Goal: Transaction & Acquisition: Purchase product/service

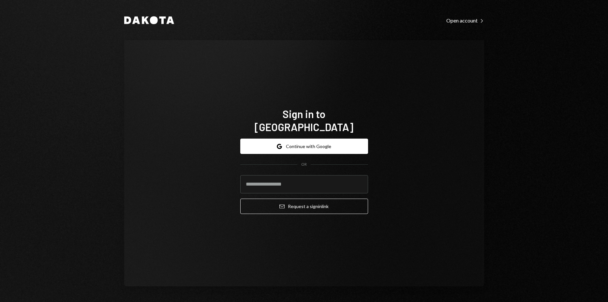
type input "**********"
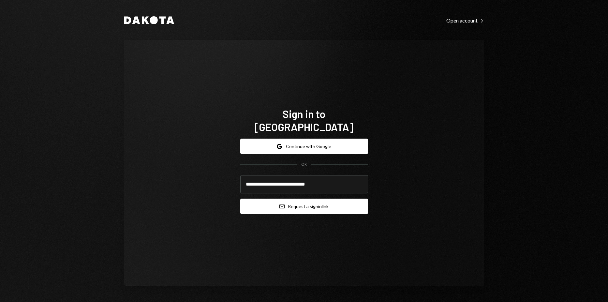
click at [298, 198] on button "Email Request a sign in link" at bounding box center [304, 205] width 128 height 15
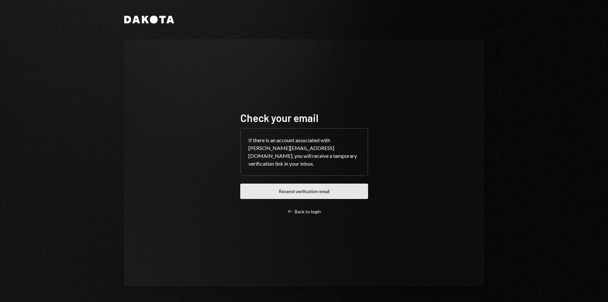
click at [343, 196] on button "Resend verification email" at bounding box center [304, 190] width 128 height 15
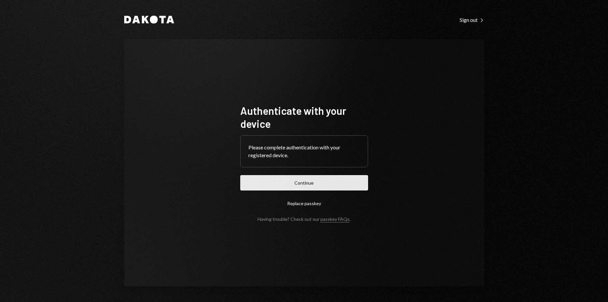
click at [286, 186] on button "Continue" at bounding box center [304, 182] width 128 height 15
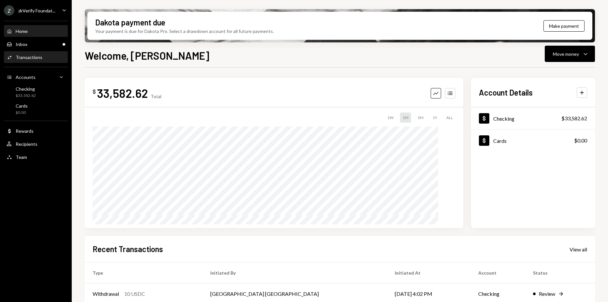
click at [41, 60] on div "Activities Transactions" at bounding box center [36, 57] width 59 height 6
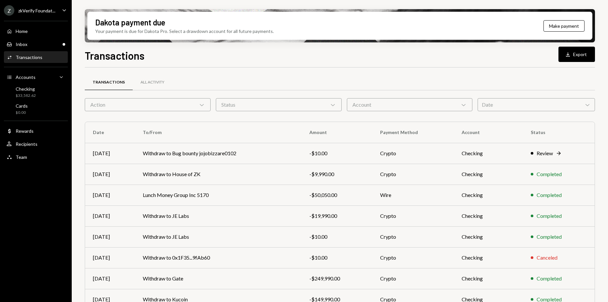
click at [192, 105] on div "Action Chevron Down" at bounding box center [148, 104] width 126 height 13
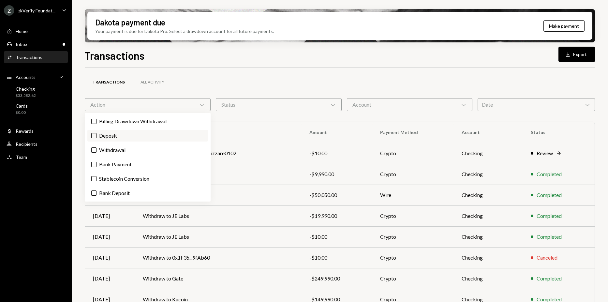
click at [158, 130] on label "Deposit" at bounding box center [147, 136] width 121 height 12
click at [96, 133] on button "Deposit" at bounding box center [93, 135] width 5 height 5
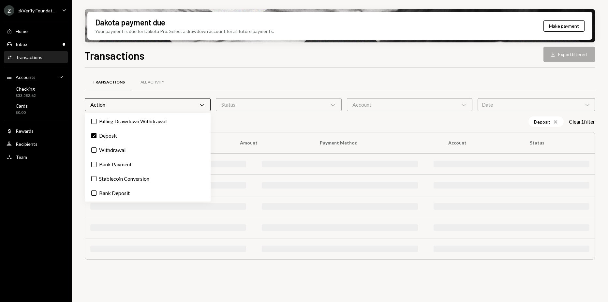
click at [476, 77] on div "Transactions All Activity" at bounding box center [340, 82] width 510 height 17
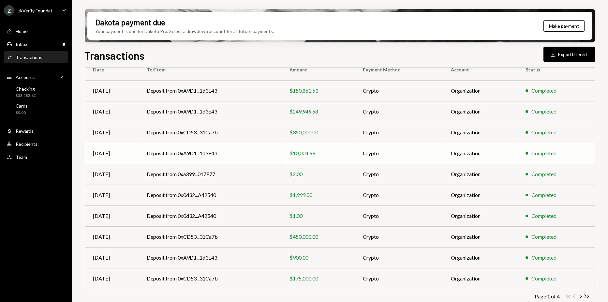
scroll to position [80, 0]
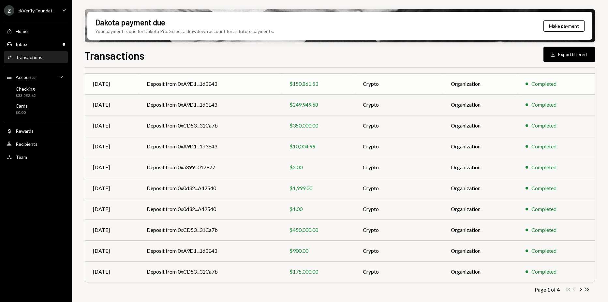
click at [303, 84] on div "$150,861.53" at bounding box center [317, 84] width 57 height 8
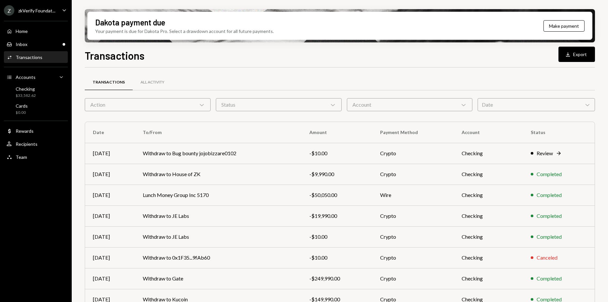
click at [95, 87] on div "Transactions" at bounding box center [109, 83] width 48 height 16
click at [160, 106] on div "Action Chevron Down" at bounding box center [148, 104] width 126 height 13
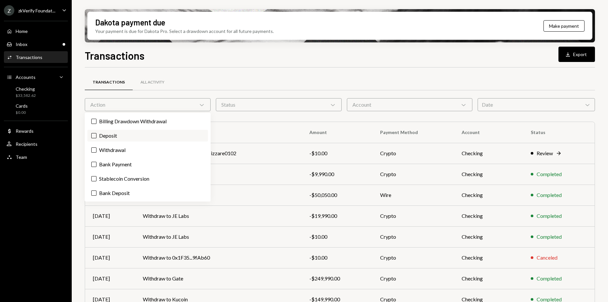
click at [132, 136] on label "Deposit" at bounding box center [147, 136] width 121 height 12
click at [96, 136] on button "Deposit" at bounding box center [93, 135] width 5 height 5
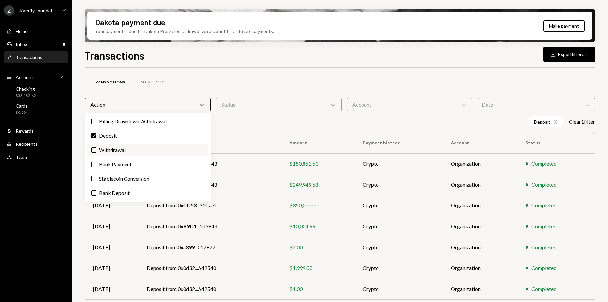
click at [128, 148] on label "Withdrawal" at bounding box center [147, 150] width 121 height 12
click at [96, 148] on button "Withdrawal" at bounding box center [93, 149] width 5 height 5
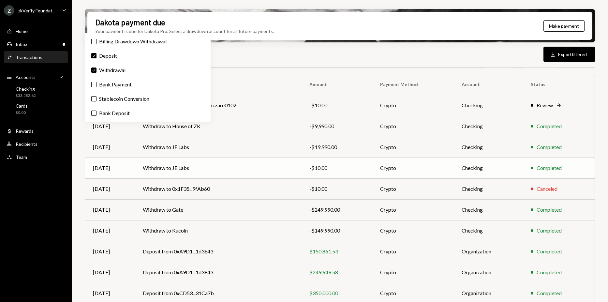
scroll to position [80, 0]
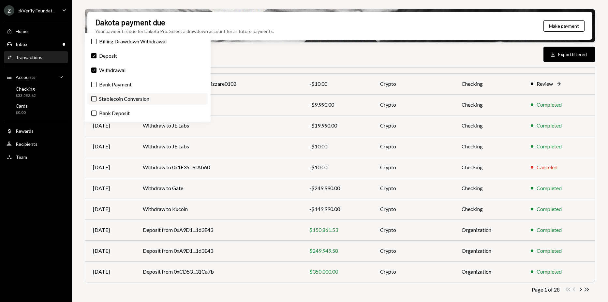
click at [145, 94] on label "Stablecoin Conversion" at bounding box center [147, 99] width 121 height 12
click at [96, 96] on button "Stablecoin Conversion" at bounding box center [93, 98] width 5 height 5
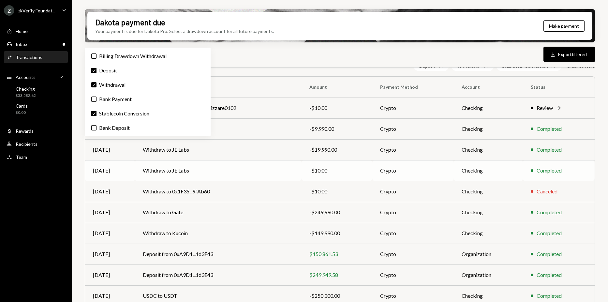
scroll to position [65, 0]
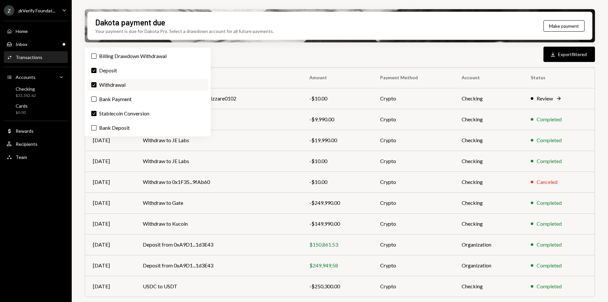
click at [139, 84] on label "Check Withdrawal" at bounding box center [147, 85] width 121 height 12
click at [96, 84] on button "Check" at bounding box center [93, 84] width 5 height 5
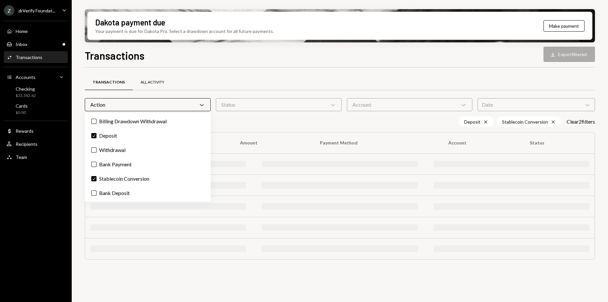
scroll to position [0, 0]
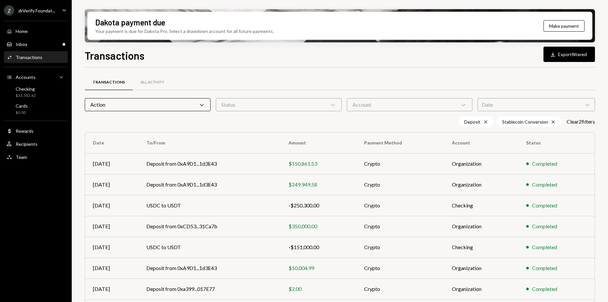
click at [366, 75] on div "Transactions All Activity" at bounding box center [340, 82] width 510 height 17
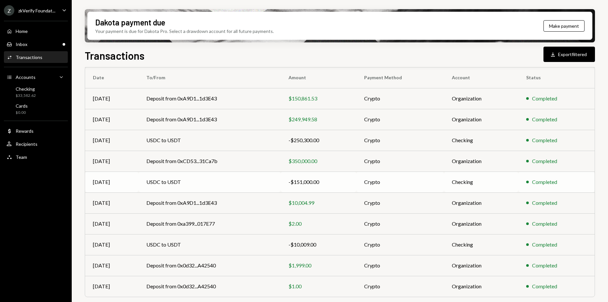
scroll to position [80, 0]
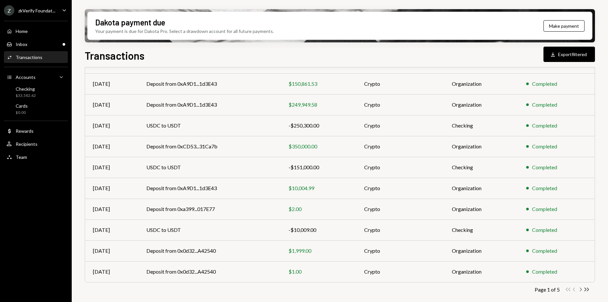
click at [580, 289] on icon "Chevron Right" at bounding box center [580, 289] width 6 height 6
click at [574, 288] on icon "Chevron Left" at bounding box center [574, 289] width 6 height 6
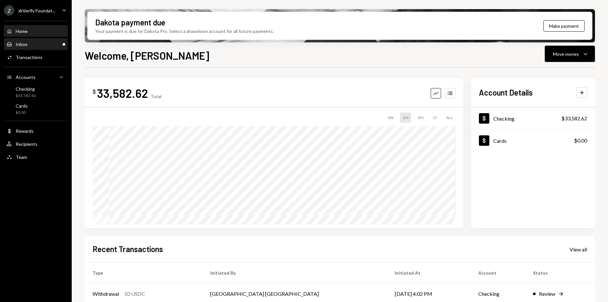
click at [32, 45] on div "Inbox Inbox" at bounding box center [36, 44] width 59 height 6
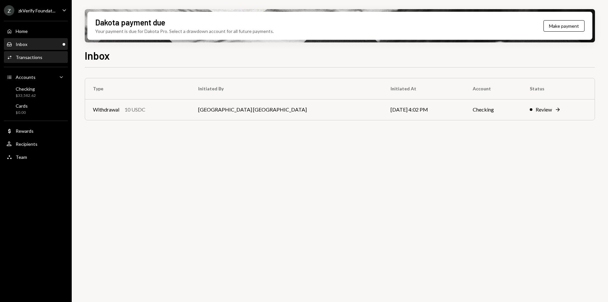
click at [36, 56] on div "Transactions" at bounding box center [29, 57] width 27 height 6
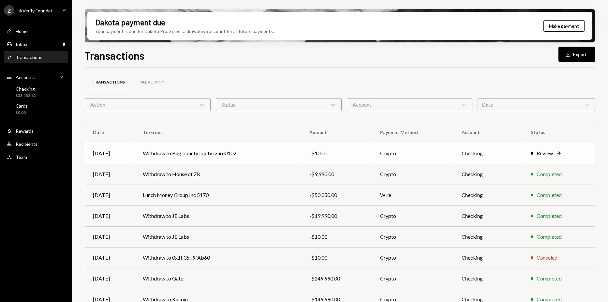
click at [267, 154] on td "Withdraw to Bug bounty jojobizzare0102" at bounding box center [218, 153] width 166 height 21
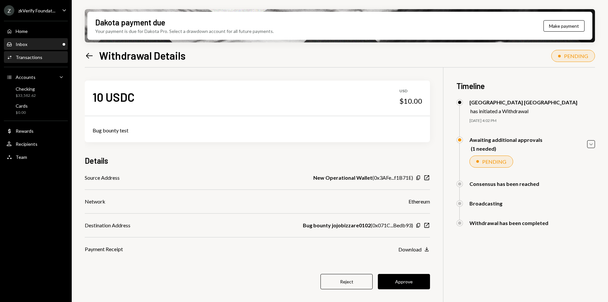
click at [62, 44] on div "Inbox Inbox" at bounding box center [36, 44] width 59 height 6
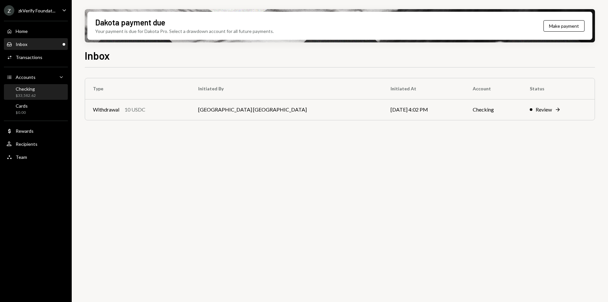
click at [19, 90] on div "Checking" at bounding box center [26, 89] width 20 height 6
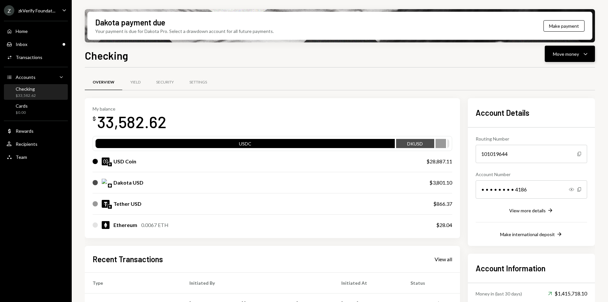
click at [558, 47] on button "Move money Caret Down" at bounding box center [569, 54] width 50 height 16
click at [553, 68] on div "Withdraw Send" at bounding box center [559, 73] width 65 height 15
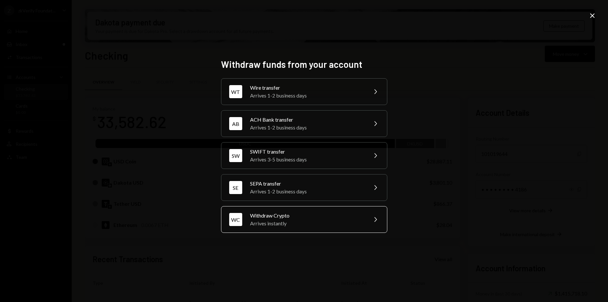
click at [303, 219] on div "Withdraw Crypto" at bounding box center [306, 215] width 113 height 8
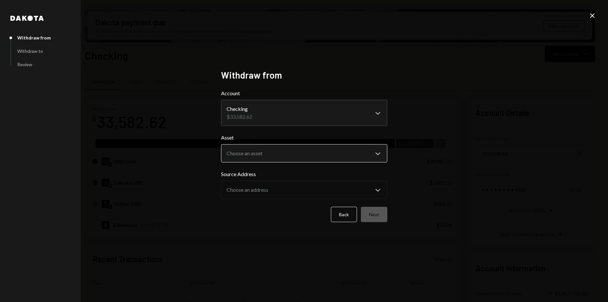
click at [278, 145] on body "Z zkVerify Foundat... Caret Down Home Home Inbox Inbox Activities Transactions …" at bounding box center [304, 151] width 608 height 302
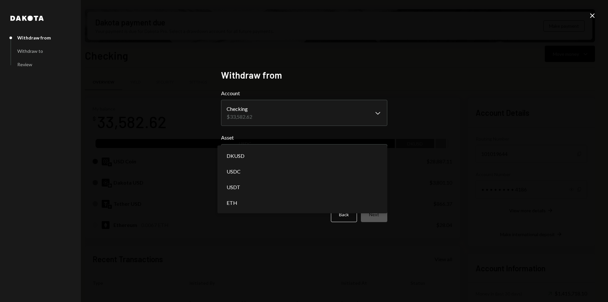
select select "****"
drag, startPoint x: 263, startPoint y: 171, endPoint x: 271, endPoint y: 200, distance: 30.3
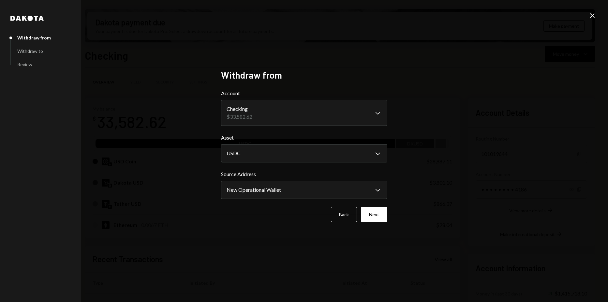
click at [271, 201] on form "**********" at bounding box center [304, 155] width 166 height 133
click at [272, 196] on body "Z zkVerify Foundat... Caret Down Home Home Inbox Inbox Activities Transactions …" at bounding box center [304, 151] width 608 height 302
click at [365, 213] on button "Next" at bounding box center [374, 214] width 26 height 15
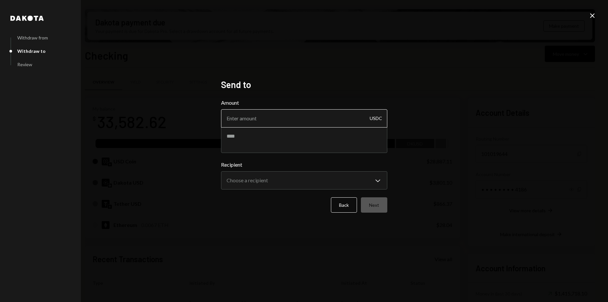
click at [322, 125] on input "Amount" at bounding box center [304, 118] width 166 height 18
click at [276, 125] on input "Amount" at bounding box center [304, 118] width 166 height 18
type input "1442"
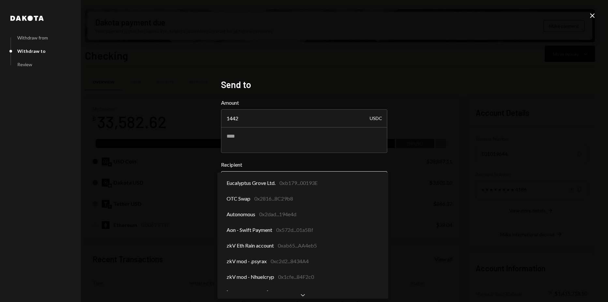
click at [282, 175] on body "Z zkVerify Foundat... Caret Down Home Home Inbox Inbox Activities Transactions …" at bounding box center [304, 151] width 608 height 302
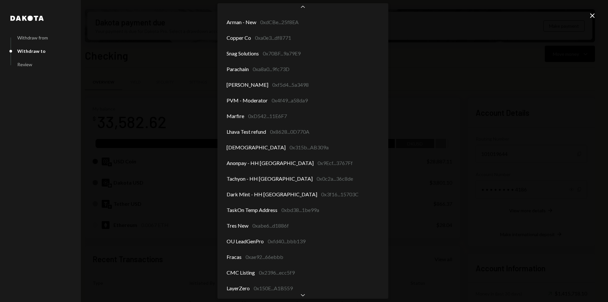
scroll to position [625, 0]
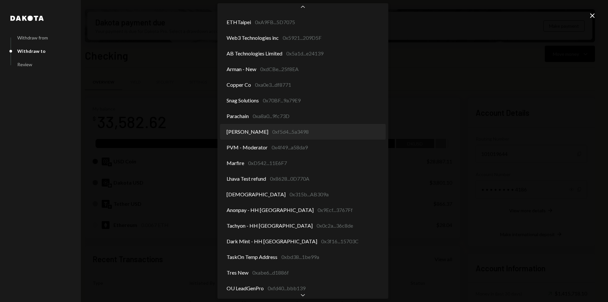
select select "**********"
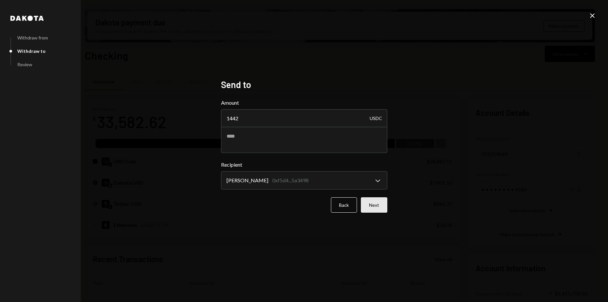
click at [381, 204] on button "Next" at bounding box center [374, 204] width 26 height 15
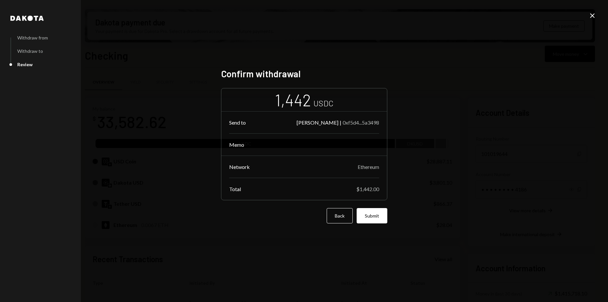
click at [384, 218] on button "Submit" at bounding box center [371, 215] width 31 height 15
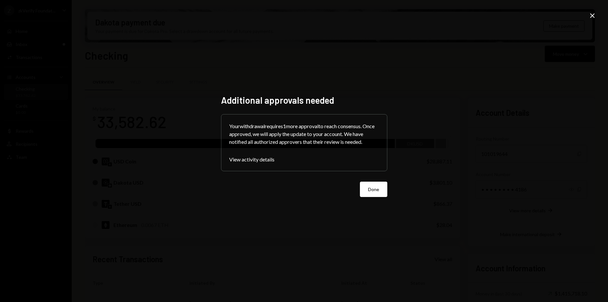
click at [364, 180] on form "Your withdrawal requires 1 more approval to reach consensus. Once approved, we …" at bounding box center [304, 155] width 166 height 83
click at [365, 181] on form "Your withdrawal requires 1 more approval to reach consensus. Once approved, we …" at bounding box center [304, 155] width 166 height 83
drag, startPoint x: 365, startPoint y: 181, endPoint x: 366, endPoint y: 185, distance: 4.0
click at [366, 185] on button "Done" at bounding box center [373, 188] width 27 height 15
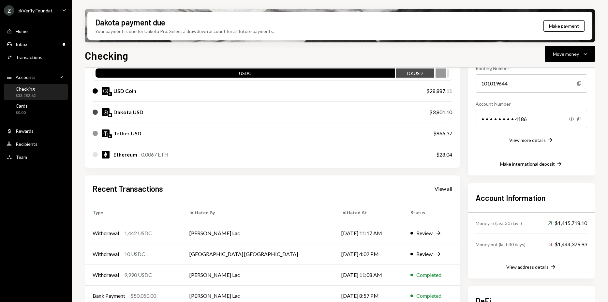
scroll to position [65, 0]
